Goal: Entertainment & Leisure: Consume media (video, audio)

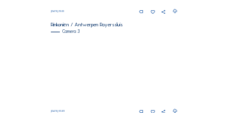
scroll to position [388, 0]
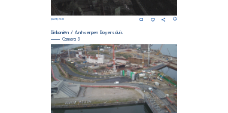
click at [119, 65] on img at bounding box center [114, 79] width 126 height 71
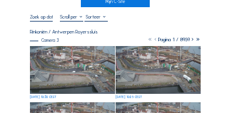
scroll to position [60, 0]
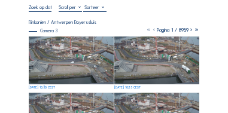
click at [83, 62] on img at bounding box center [71, 61] width 85 height 48
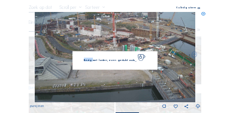
click at [83, 62] on div "Bezig met laden, even geduld aub..." at bounding box center [114, 60] width 85 height 19
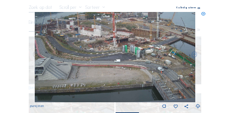
click at [198, 8] on icon at bounding box center [198, 8] width 2 height 3
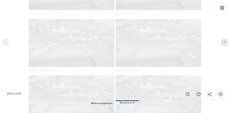
scroll to position [0, 0]
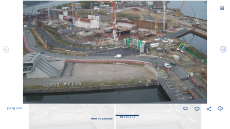
click at [221, 8] on icon at bounding box center [221, 8] width 5 height 5
